Goal: Task Accomplishment & Management: Manage account settings

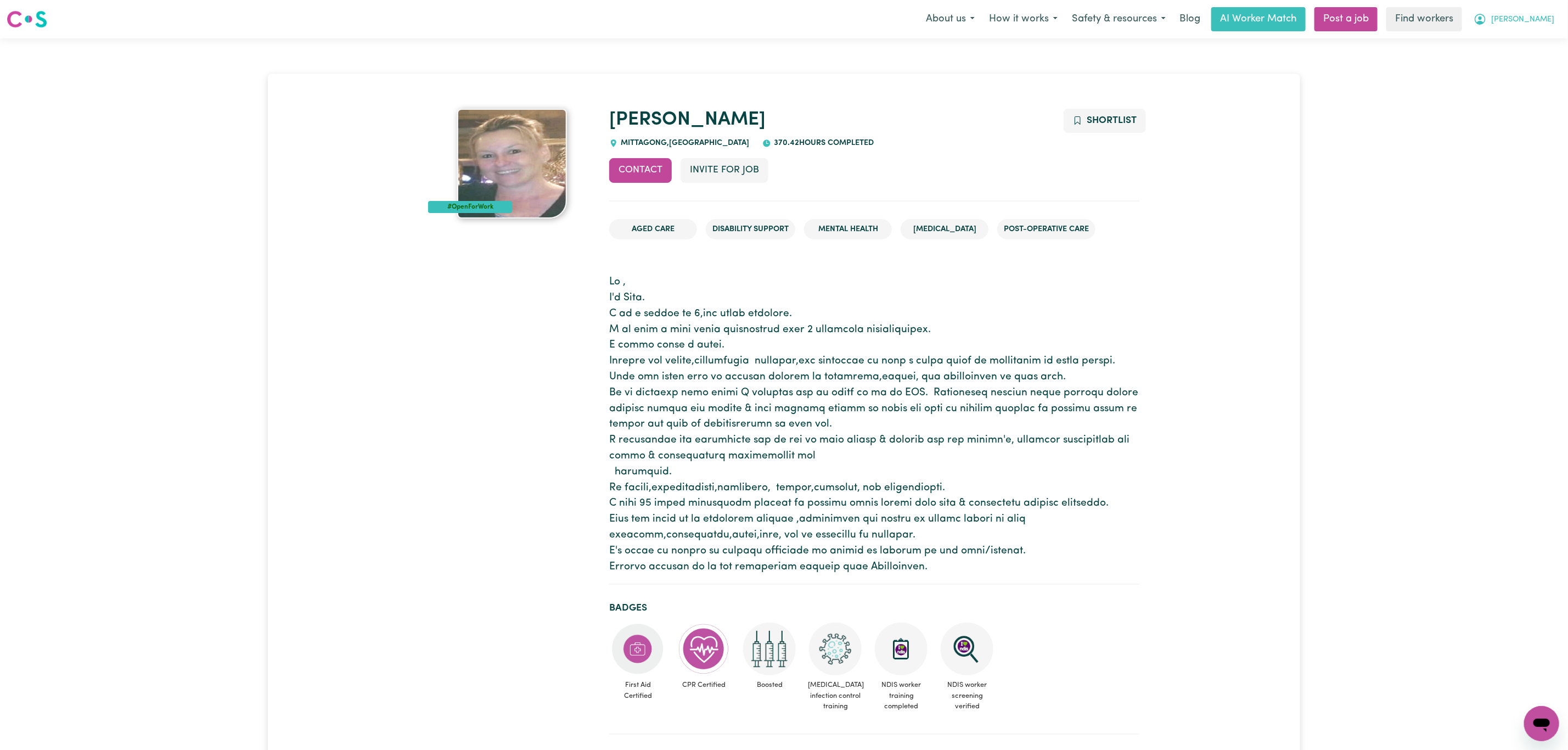
click at [1538, 25] on span "[PERSON_NAME]" at bounding box center [1523, 19] width 63 height 12
click at [1531, 64] on link "Logout" at bounding box center [1517, 63] width 86 height 21
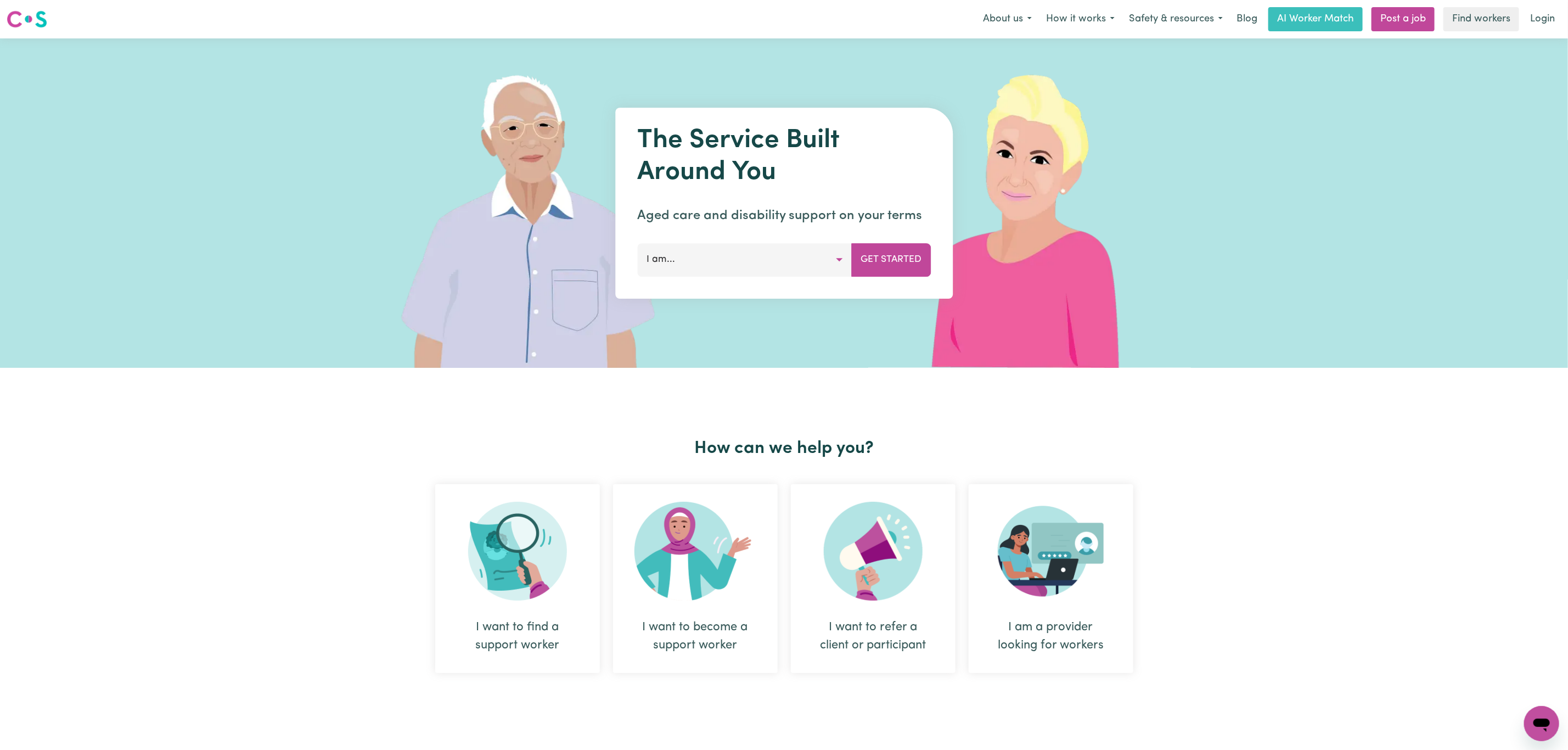
click at [1557, 16] on link "Login" at bounding box center [1543, 19] width 38 height 24
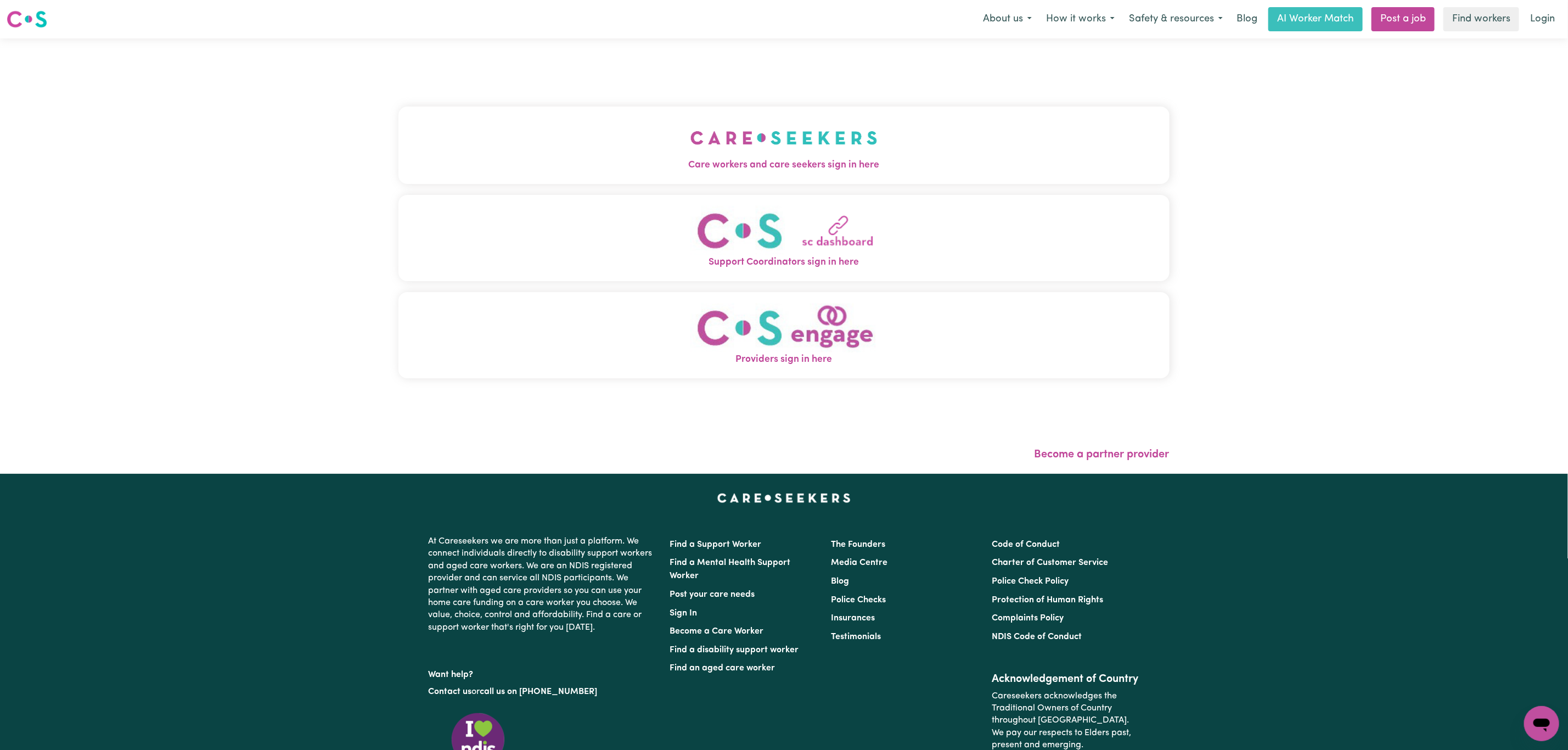
click at [781, 142] on img "Care workers and care seekers sign in here" at bounding box center [784, 138] width 187 height 41
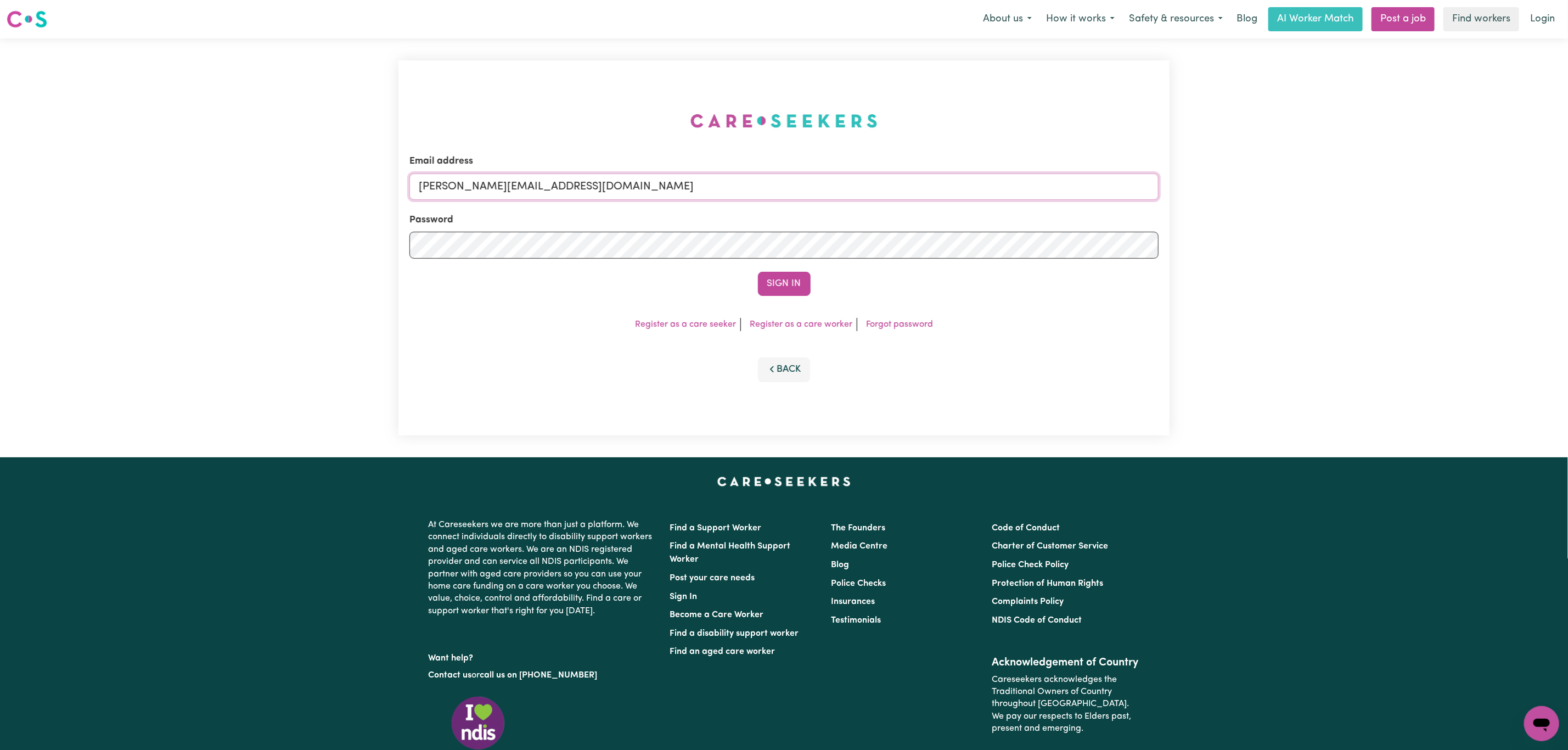
drag, startPoint x: 494, startPoint y: 186, endPoint x: 493, endPoint y: 197, distance: 11.0
click at [494, 186] on input "[PERSON_NAME][EMAIL_ADDRESS][DOMAIN_NAME]" at bounding box center [784, 186] width 749 height 26
drag, startPoint x: 476, startPoint y: 192, endPoint x: 784, endPoint y: 196, distance: 308.0
click at [784, 192] on input "[EMAIL_ADDRESS][PERSON_NAME][DOMAIN_NAME]" at bounding box center [784, 186] width 749 height 26
type input "[EMAIL_ADDRESS][DOMAIN_NAME]"
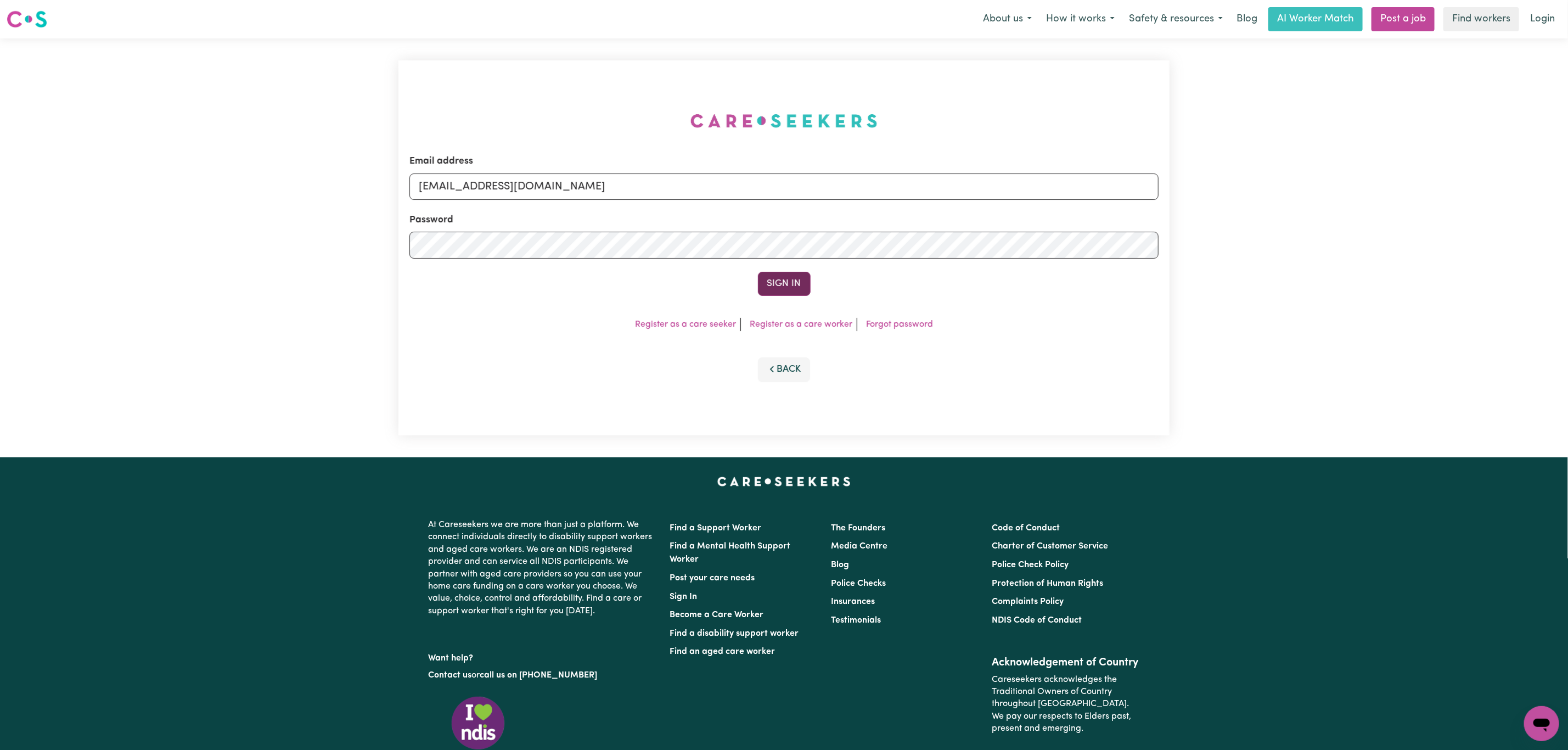
click at [786, 272] on button "Sign In" at bounding box center [784, 284] width 53 height 24
